Goal: Task Accomplishment & Management: Use online tool/utility

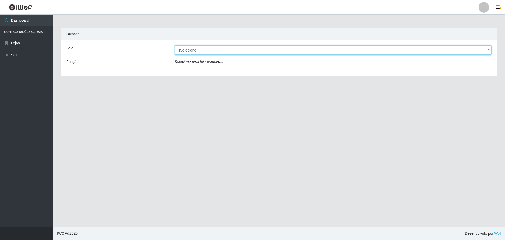
click at [197, 52] on select "[Selecione...] Extrabom - Loja 05 [GEOGRAPHIC_DATA]" at bounding box center [333, 49] width 317 height 9
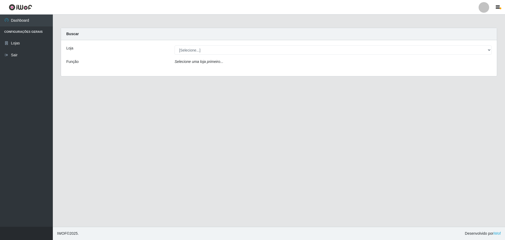
click at [214, 73] on div "Loja [Selecione...] Extrabom - Loja 05 [GEOGRAPHIC_DATA] Função Selecione uma l…" at bounding box center [279, 58] width 436 height 36
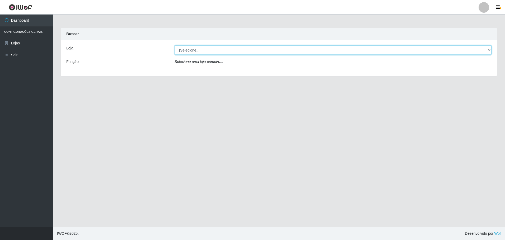
click at [233, 46] on select "[Selecione...] Extrabom - Loja 05 [GEOGRAPHIC_DATA]" at bounding box center [333, 49] width 317 height 9
select select "494"
click at [175, 45] on select "[Selecione...] Extrabom - Loja 05 [GEOGRAPHIC_DATA]" at bounding box center [333, 49] width 317 height 9
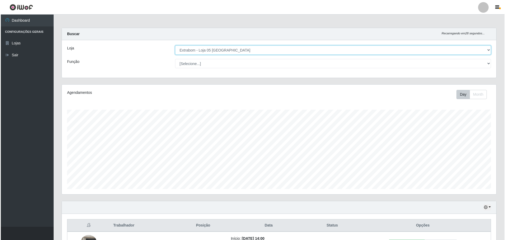
scroll to position [64, 0]
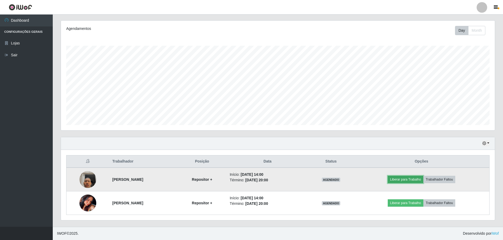
click at [417, 178] on button "Liberar para Trabalho" at bounding box center [406, 179] width 36 height 7
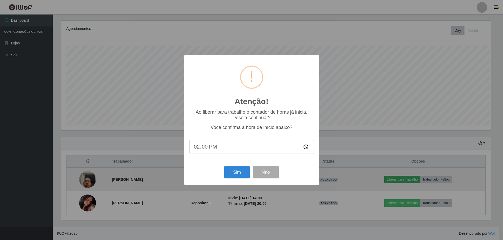
scroll to position [110, 432]
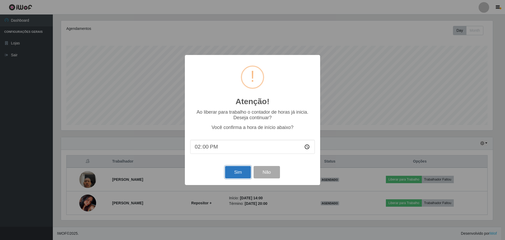
click at [241, 173] on button "Sim" at bounding box center [238, 172] width 26 height 12
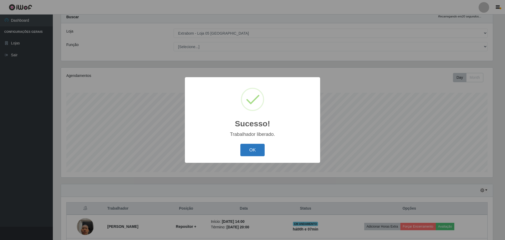
click at [249, 152] on button "OK" at bounding box center [252, 150] width 25 height 12
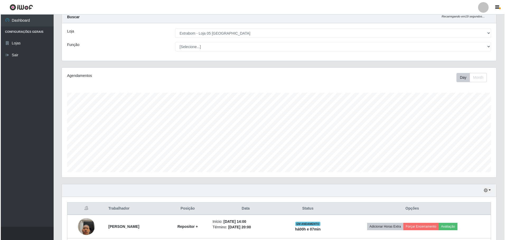
scroll to position [64, 0]
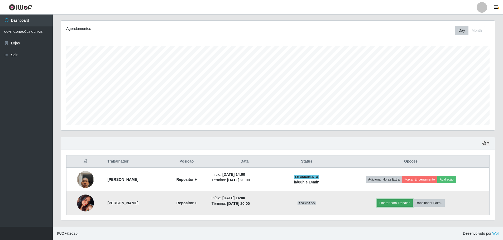
click at [413, 202] on button "Liberar para Trabalho" at bounding box center [396, 202] width 36 height 7
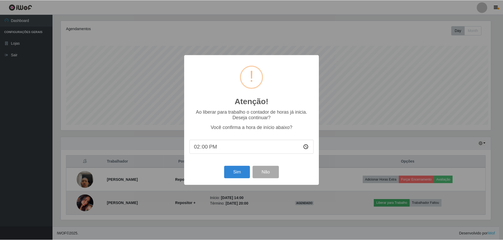
scroll to position [110, 432]
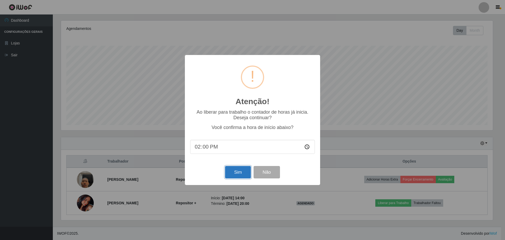
click at [241, 172] on button "Sim" at bounding box center [238, 172] width 26 height 12
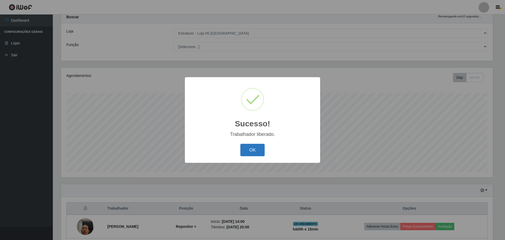
click at [253, 149] on button "OK" at bounding box center [252, 150] width 25 height 12
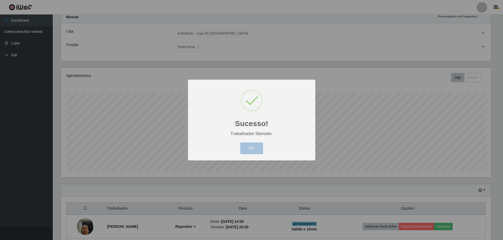
scroll to position [110, 434]
